Goal: Task Accomplishment & Management: Use online tool/utility

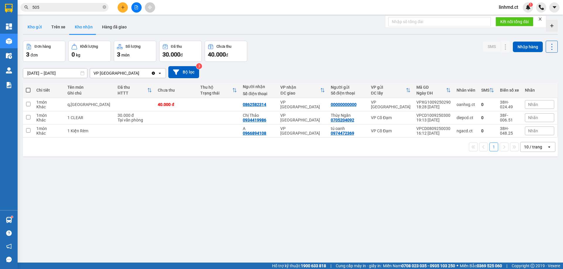
click at [33, 25] on button "Kho gửi" at bounding box center [35, 27] width 24 height 14
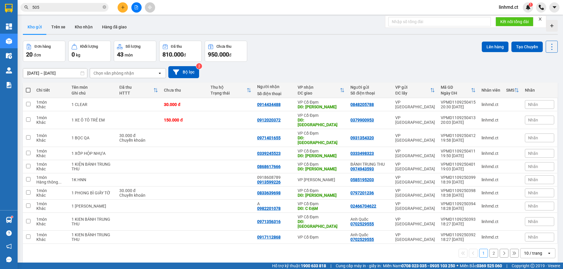
click at [27, 89] on span at bounding box center [28, 90] width 5 height 5
click at [28, 87] on input "checkbox" at bounding box center [28, 87] width 0 height 0
checkbox input "true"
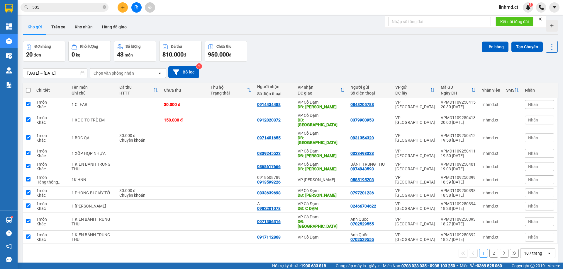
checkbox input "true"
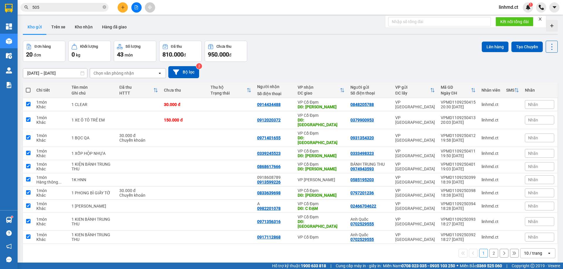
checkbox input "true"
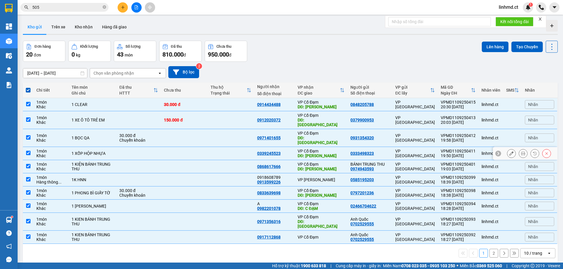
drag, startPoint x: 28, startPoint y: 169, endPoint x: 218, endPoint y: 134, distance: 193.0
click at [212, 137] on tbody "1 món Khác 1 CLEAR 30.000 đ 0914434488 VP Cổ Đạm DĐ: XUÂN PHỔ 0848205788 VP Mỹ …" at bounding box center [290, 171] width 535 height 146
click at [29, 118] on input "checkbox" at bounding box center [28, 120] width 4 height 4
checkbox input "false"
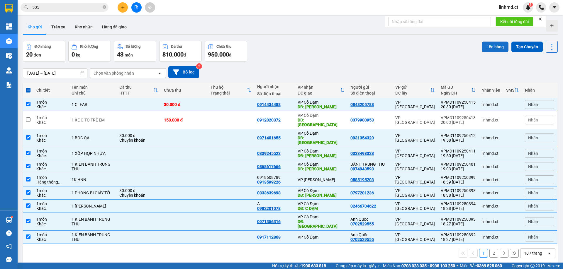
click at [488, 47] on button "Lên hàng" at bounding box center [495, 47] width 27 height 11
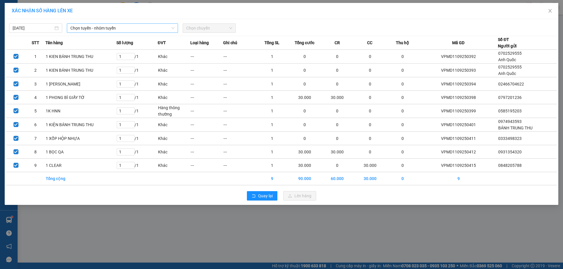
click at [127, 30] on span "Chọn tuyến - nhóm tuyến" at bounding box center [122, 28] width 104 height 9
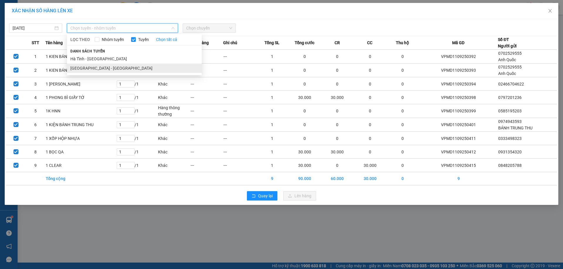
click at [112, 65] on li "[GEOGRAPHIC_DATA] - [GEOGRAPHIC_DATA]" at bounding box center [134, 68] width 135 height 9
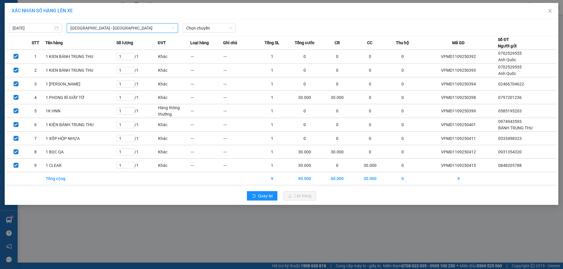
click at [198, 34] on div "[DATE] [GEOGRAPHIC_DATA] - [GEOGRAPHIC_DATA] - [GEOGRAPHIC_DATA] [GEOGRAPHIC_DA…" at bounding box center [281, 112] width 553 height 186
click at [198, 30] on span "Chọn chuyến" at bounding box center [209, 28] width 46 height 9
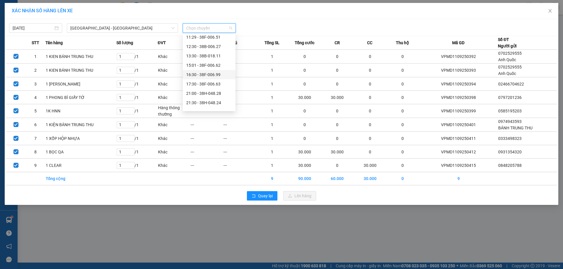
scroll to position [28, 0]
drag, startPoint x: 197, startPoint y: 97, endPoint x: 213, endPoint y: 109, distance: 20.1
click at [198, 97] on div "21:30 - 38H-048.24" at bounding box center [209, 96] width 46 height 6
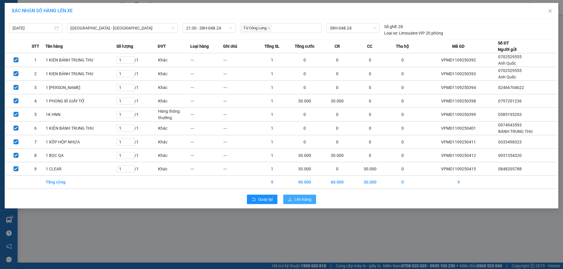
click at [298, 198] on span "Lên hàng" at bounding box center [302, 199] width 17 height 6
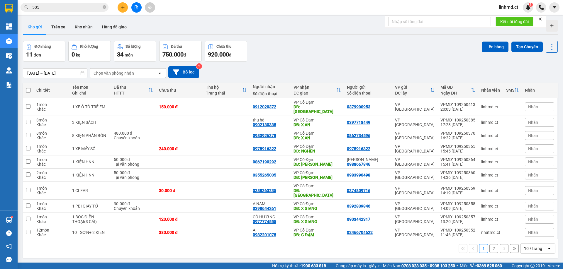
click at [28, 91] on span at bounding box center [28, 90] width 5 height 5
click at [28, 87] on input "checkbox" at bounding box center [28, 87] width 0 height 0
checkbox input "true"
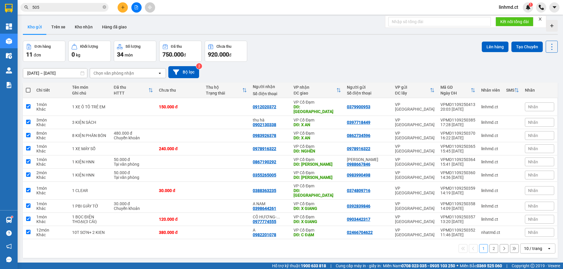
checkbox input "true"
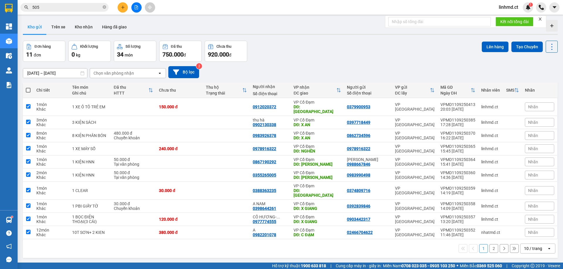
checkbox input "true"
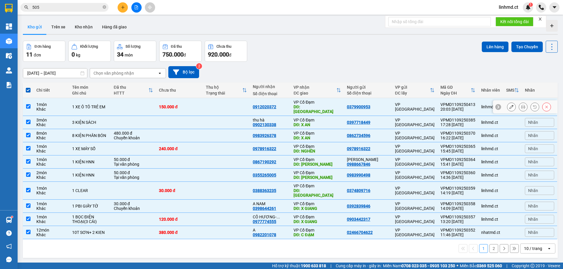
drag, startPoint x: 25, startPoint y: 103, endPoint x: 27, endPoint y: 124, distance: 20.6
click at [25, 103] on td at bounding box center [28, 107] width 11 height 18
checkbox input "false"
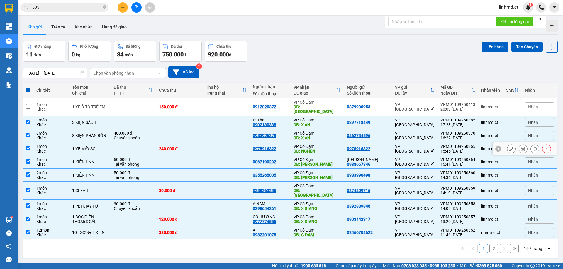
click at [27, 146] on input "checkbox" at bounding box center [28, 148] width 4 height 4
checkbox input "false"
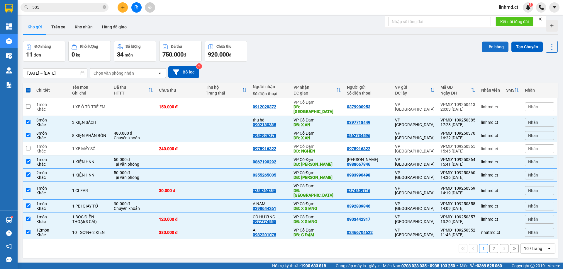
click at [489, 47] on button "Lên hàng" at bounding box center [495, 47] width 27 height 11
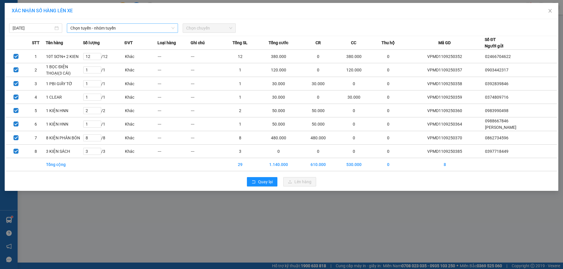
click at [78, 31] on span "Chọn tuyến - nhóm tuyến" at bounding box center [122, 28] width 104 height 9
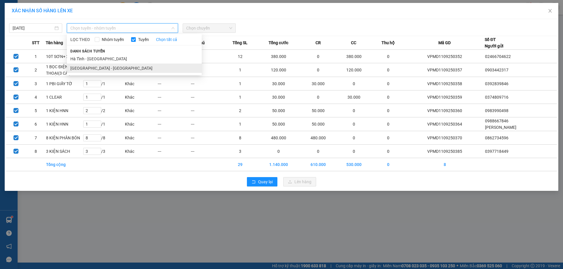
click at [95, 67] on li "[GEOGRAPHIC_DATA] - [GEOGRAPHIC_DATA]" at bounding box center [134, 68] width 135 height 9
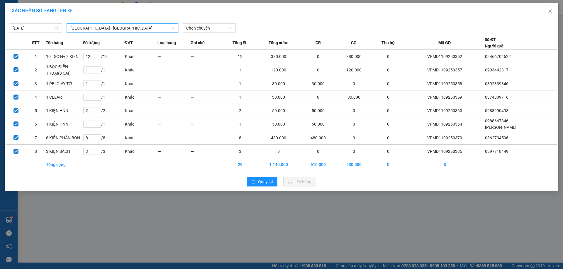
drag, startPoint x: 201, startPoint y: 21, endPoint x: 202, endPoint y: 28, distance: 6.2
click at [201, 21] on div "[DATE] [GEOGRAPHIC_DATA] - [GEOGRAPHIC_DATA] [GEOGRAPHIC_DATA] - [GEOGRAPHIC_DA…" at bounding box center [281, 27] width 550 height 12
click at [202, 29] on span "Chọn chuyến" at bounding box center [209, 28] width 46 height 9
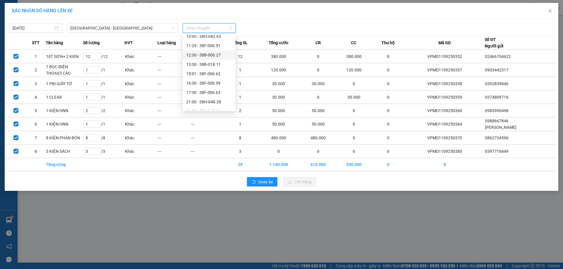
scroll to position [28, 0]
drag, startPoint x: 210, startPoint y: 96, endPoint x: 214, endPoint y: 96, distance: 3.8
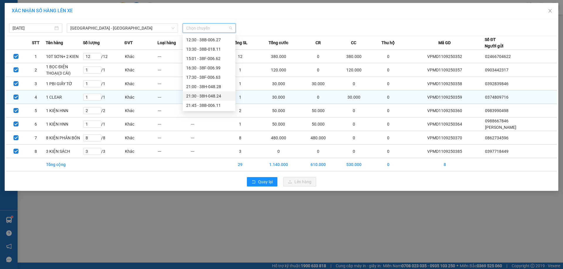
click at [211, 96] on div "21:30 - 38H-048.24" at bounding box center [209, 96] width 46 height 6
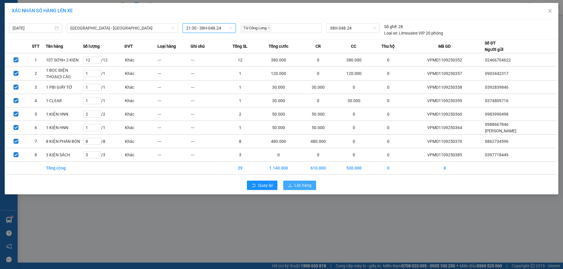
click at [296, 186] on span "Lên hàng" at bounding box center [302, 185] width 17 height 6
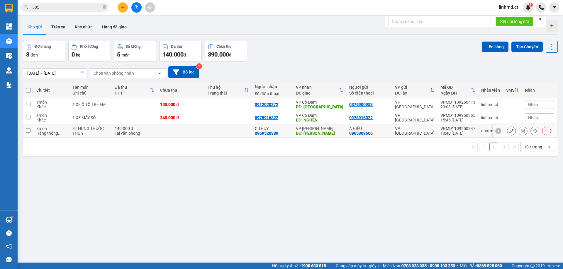
click at [26, 132] on input "checkbox" at bounding box center [28, 130] width 4 height 4
checkbox input "true"
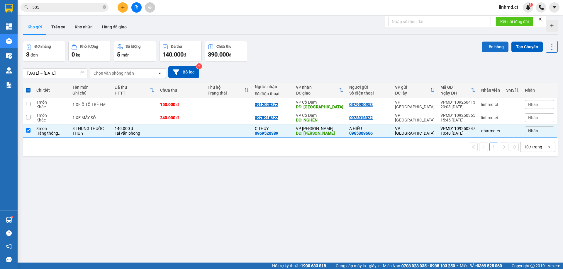
click at [487, 45] on button "Lên hàng" at bounding box center [495, 47] width 27 height 11
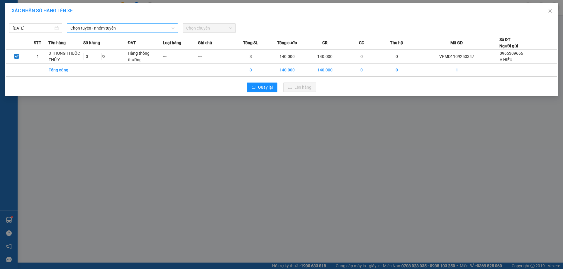
click at [129, 29] on span "Chọn tuyến - nhóm tuyến" at bounding box center [122, 28] width 104 height 9
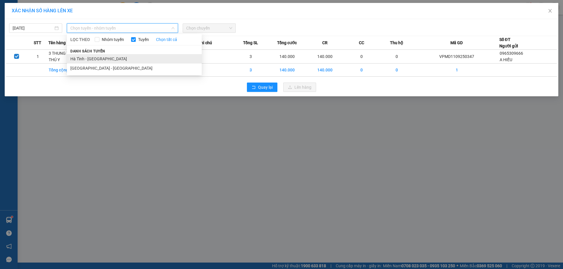
click at [119, 60] on li "Hà Tĩnh - [GEOGRAPHIC_DATA]" at bounding box center [134, 58] width 135 height 9
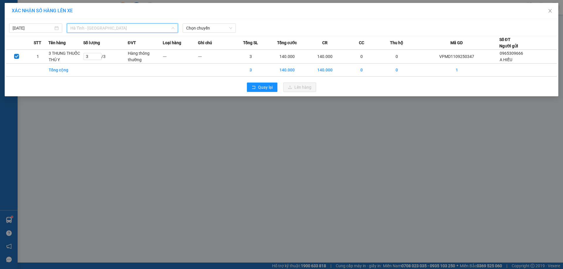
drag, startPoint x: 113, startPoint y: 27, endPoint x: 107, endPoint y: 54, distance: 27.3
click at [112, 30] on span "Hà Tĩnh - [GEOGRAPHIC_DATA]" at bounding box center [122, 28] width 104 height 9
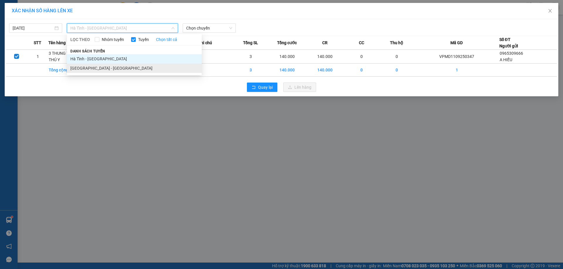
click at [106, 70] on li "[GEOGRAPHIC_DATA] - [GEOGRAPHIC_DATA]" at bounding box center [134, 68] width 135 height 9
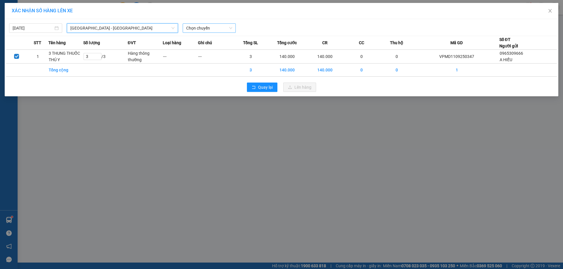
click at [215, 31] on span "Chọn chuyến" at bounding box center [209, 28] width 46 height 9
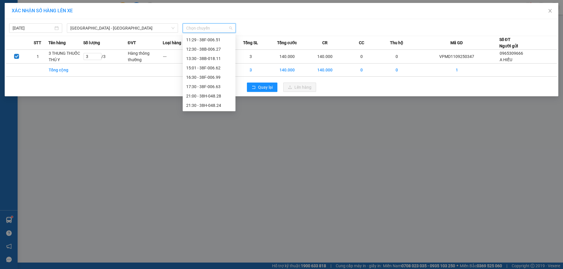
scroll to position [28, 0]
drag, startPoint x: 209, startPoint y: 93, endPoint x: 230, endPoint y: 94, distance: 21.1
click at [209, 94] on div "21:30 - 38H-048.24" at bounding box center [209, 96] width 46 height 6
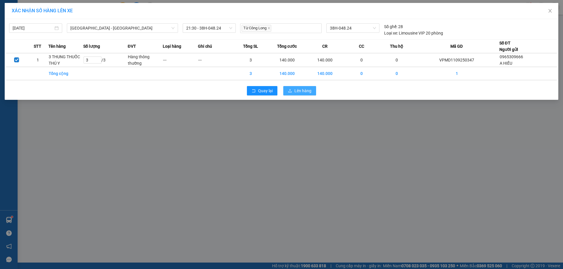
click at [286, 93] on button "Lên hàng" at bounding box center [299, 90] width 33 height 9
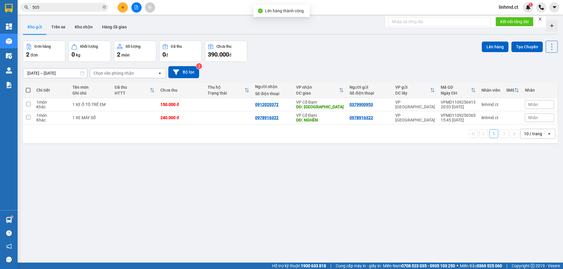
click at [29, 90] on span at bounding box center [28, 90] width 5 height 5
click at [28, 87] on input "checkbox" at bounding box center [28, 87] width 0 height 0
checkbox input "true"
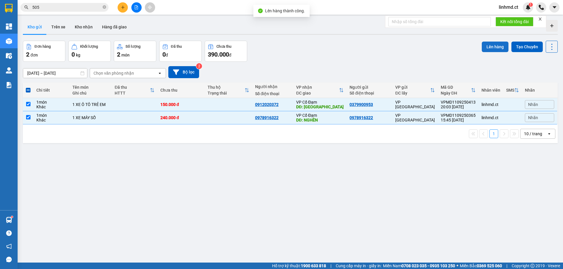
click at [487, 45] on button "Lên hàng" at bounding box center [495, 47] width 27 height 11
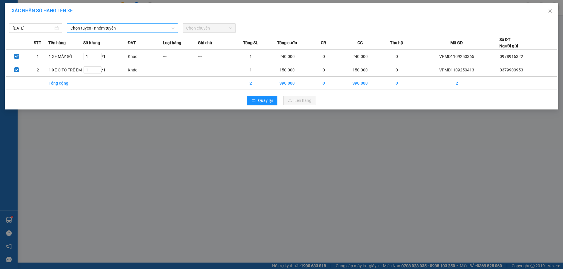
click at [93, 27] on span "Chọn tuyến - nhóm tuyến" at bounding box center [122, 28] width 104 height 9
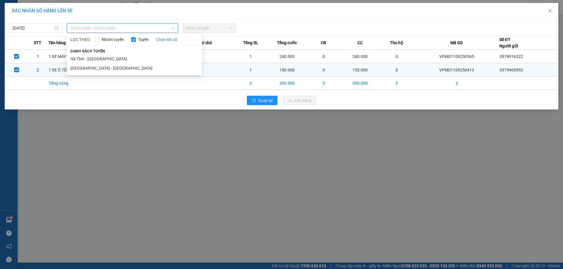
drag, startPoint x: 102, startPoint y: 67, endPoint x: 120, endPoint y: 66, distance: 18.2
click at [102, 67] on li "[GEOGRAPHIC_DATA] - [GEOGRAPHIC_DATA]" at bounding box center [134, 68] width 135 height 9
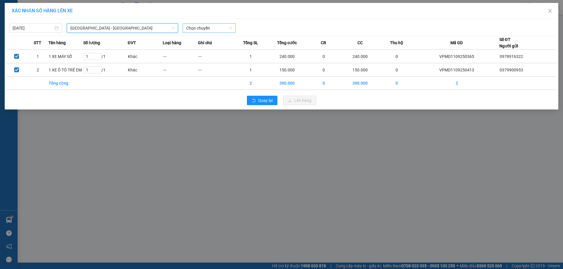
click at [195, 33] on div "Chọn chuyến" at bounding box center [209, 27] width 53 height 9
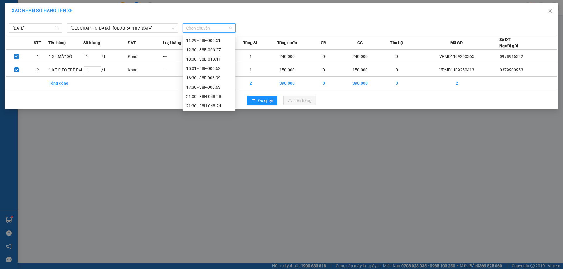
scroll to position [28, 0]
drag, startPoint x: 212, startPoint y: 106, endPoint x: 232, endPoint y: 105, distance: 20.5
click at [212, 106] on div "21:45 - 38B-006.11" at bounding box center [209, 105] width 46 height 6
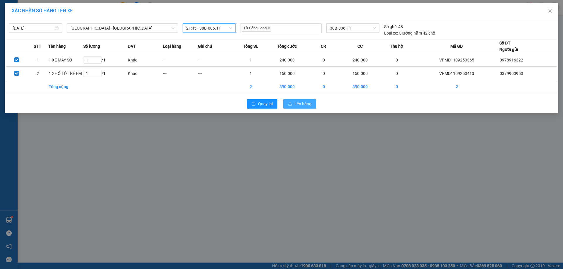
click at [292, 103] on icon "upload" at bounding box center [290, 104] width 4 height 4
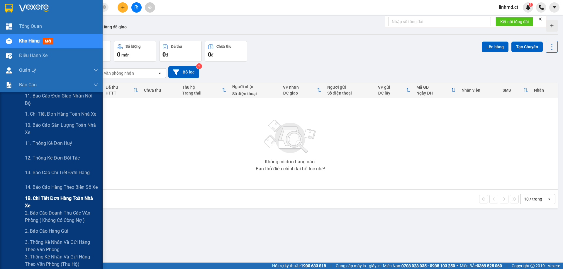
click at [38, 198] on span "1B. Chi tiết đơn hàng toàn nhà xe" at bounding box center [61, 202] width 73 height 15
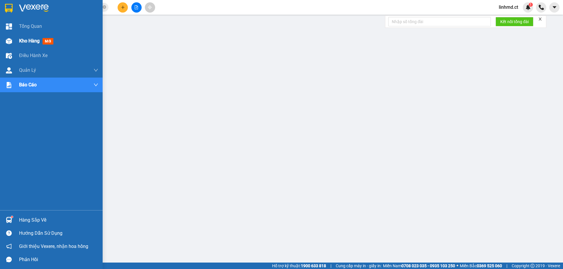
click at [11, 42] on img at bounding box center [9, 41] width 6 height 6
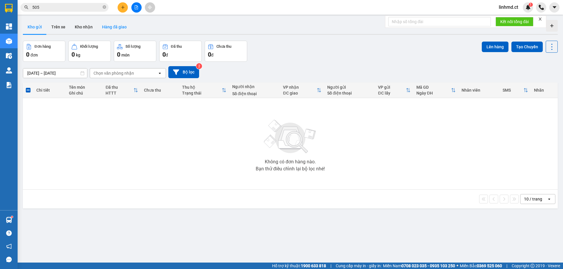
click at [116, 29] on button "Hàng đã giao" at bounding box center [114, 27] width 34 height 14
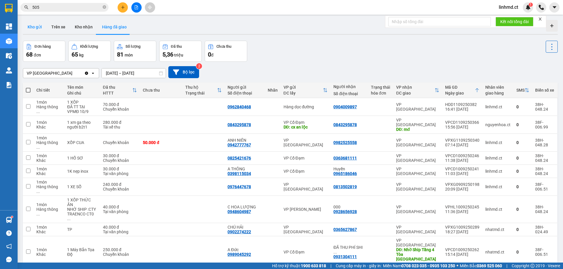
click at [32, 29] on button "Kho gửi" at bounding box center [35, 27] width 24 height 14
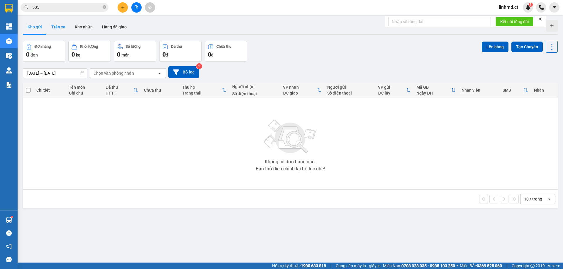
click at [56, 29] on button "Trên xe" at bounding box center [58, 27] width 23 height 14
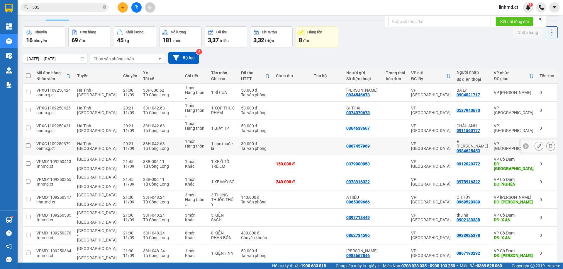
scroll to position [27, 0]
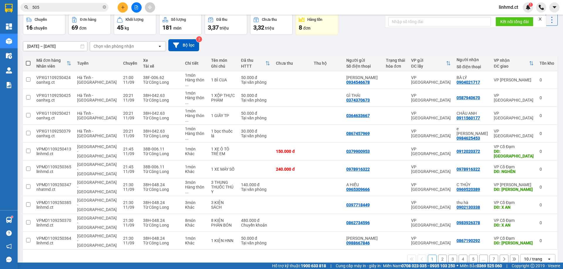
click at [438, 255] on button "2" at bounding box center [442, 259] width 9 height 9
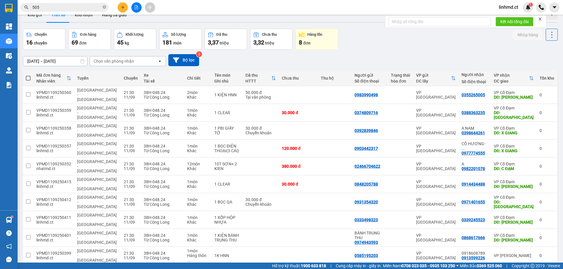
scroll to position [0, 0]
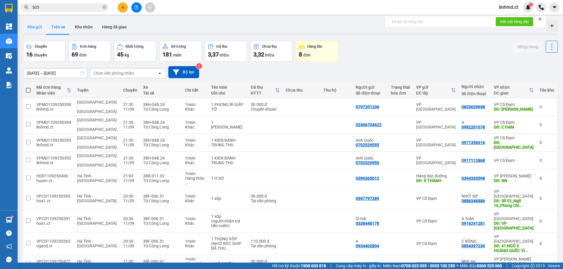
click at [36, 25] on button "Kho gửi" at bounding box center [35, 27] width 24 height 14
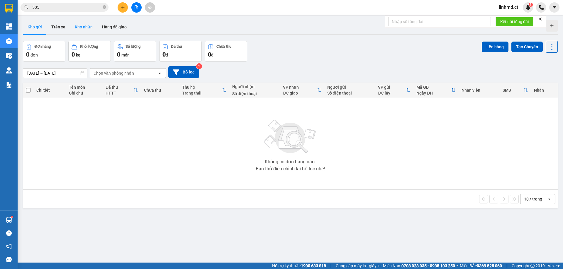
click at [83, 21] on button "Kho nhận" at bounding box center [83, 27] width 27 height 14
